Goal: Task Accomplishment & Management: Manage account settings

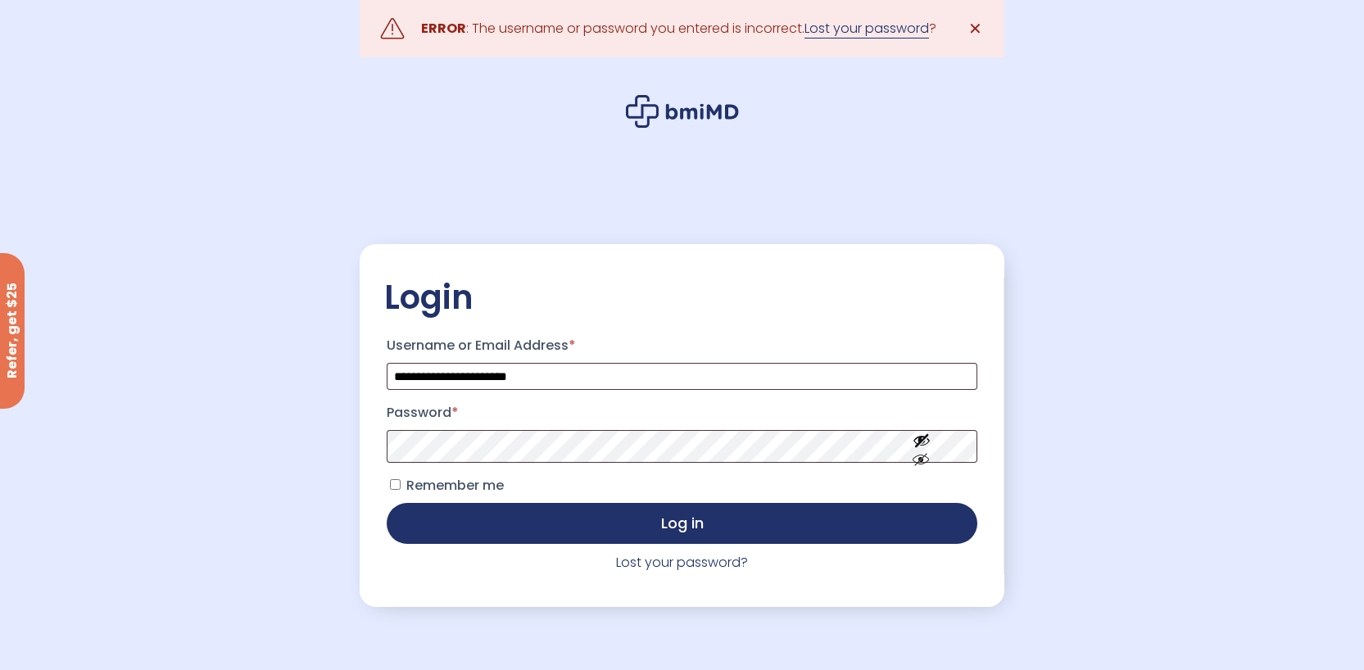
click at [880, 29] on link "Lost your password" at bounding box center [866, 29] width 124 height 20
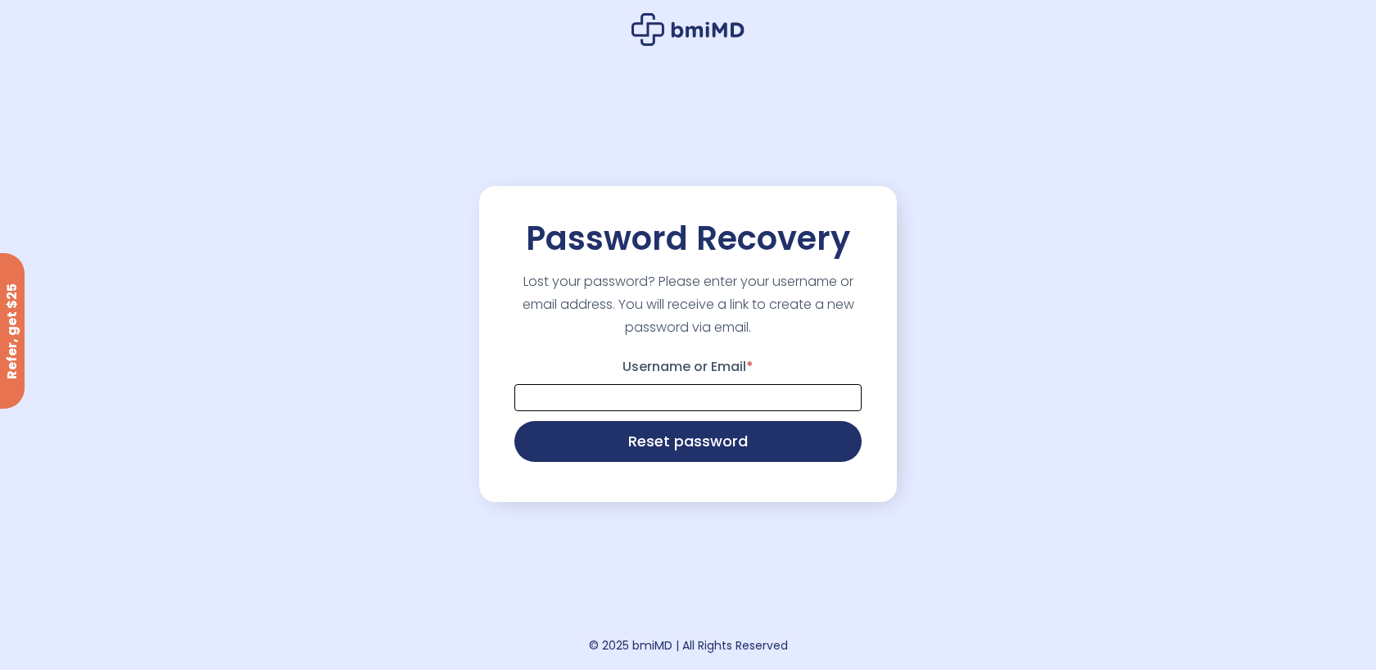
click at [645, 398] on input "Username or Email *" at bounding box center [687, 397] width 347 height 27
type input "**********"
click at [681, 441] on button "Reset password" at bounding box center [687, 439] width 347 height 41
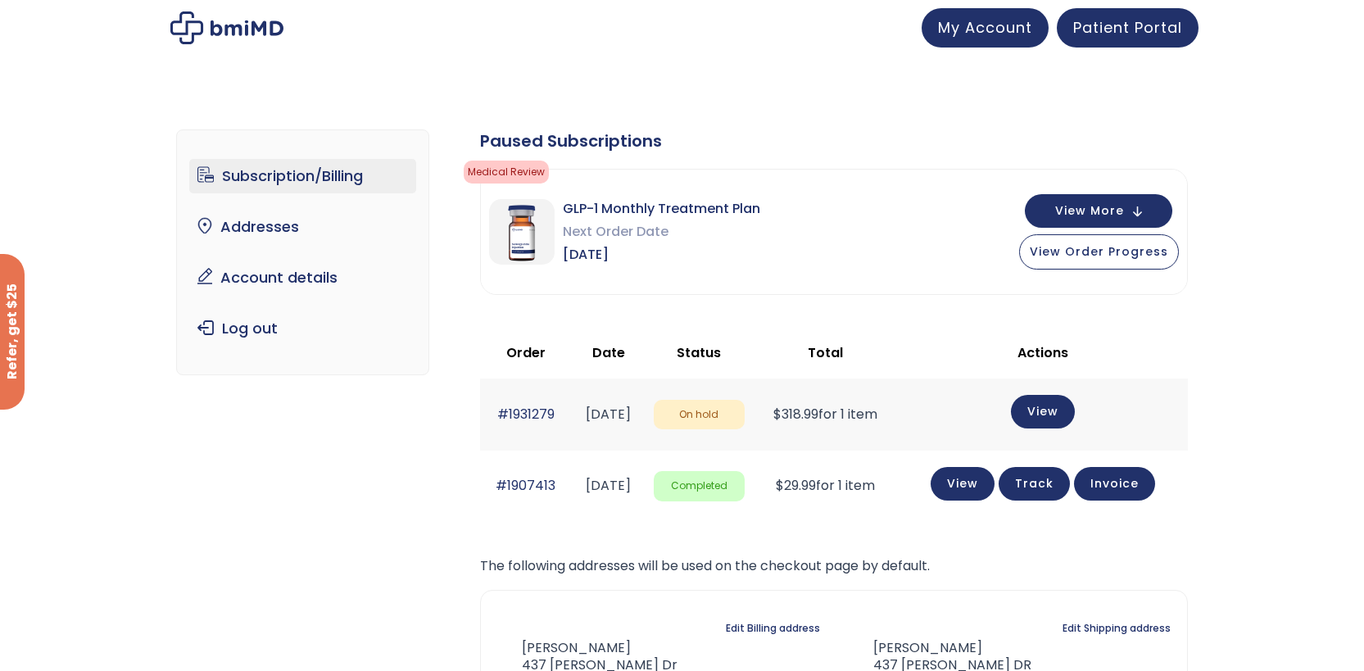
click at [197, 25] on img at bounding box center [226, 27] width 113 height 33
click at [997, 30] on span "My Account" at bounding box center [985, 25] width 94 height 20
